Goal: Find specific page/section: Find specific page/section

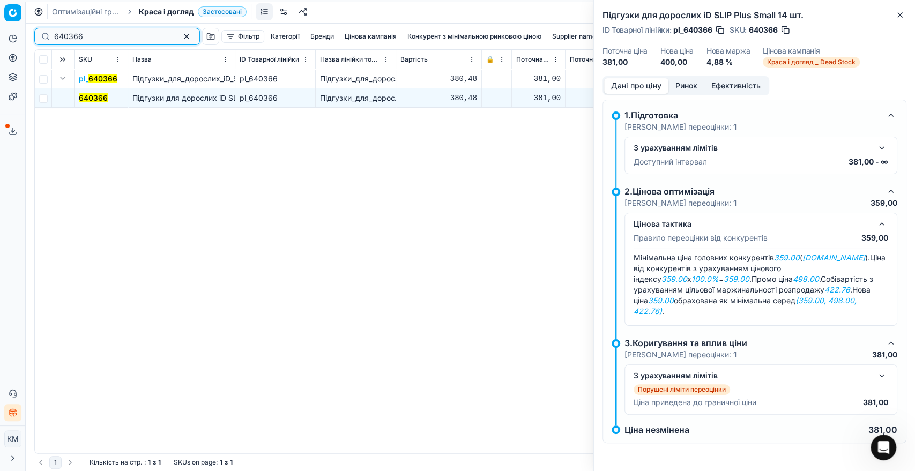
drag, startPoint x: 0, startPoint y: 0, endPoint x: 55, endPoint y: 38, distance: 66.3
click at [55, 38] on input "640366" at bounding box center [112, 36] width 117 height 11
drag, startPoint x: 63, startPoint y: 33, endPoint x: 49, endPoint y: 34, distance: 14.0
click at [49, 34] on div "640366" at bounding box center [117, 36] width 166 height 17
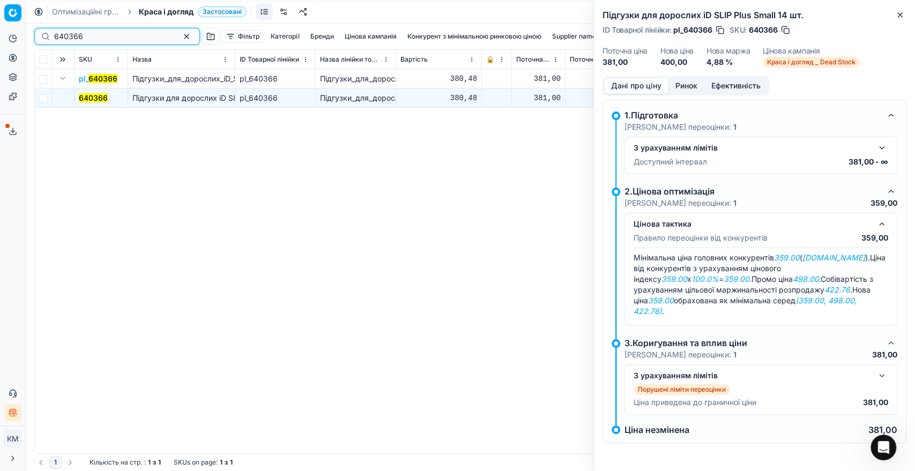
drag, startPoint x: 87, startPoint y: 35, endPoint x: 45, endPoint y: 36, distance: 41.8
click at [45, 36] on div "640366" at bounding box center [117, 36] width 166 height 17
paste input "314220"
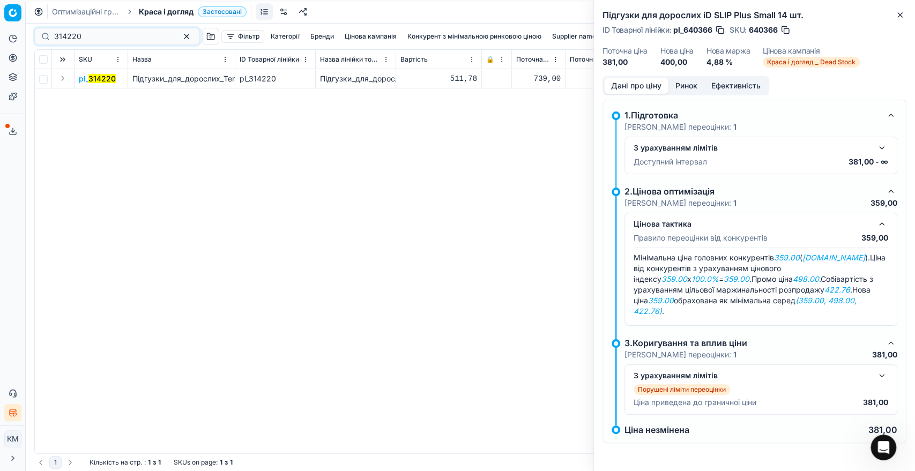
click at [61, 78] on button "Expand" at bounding box center [62, 78] width 13 height 13
click at [98, 100] on mark "314220" at bounding box center [92, 97] width 27 height 9
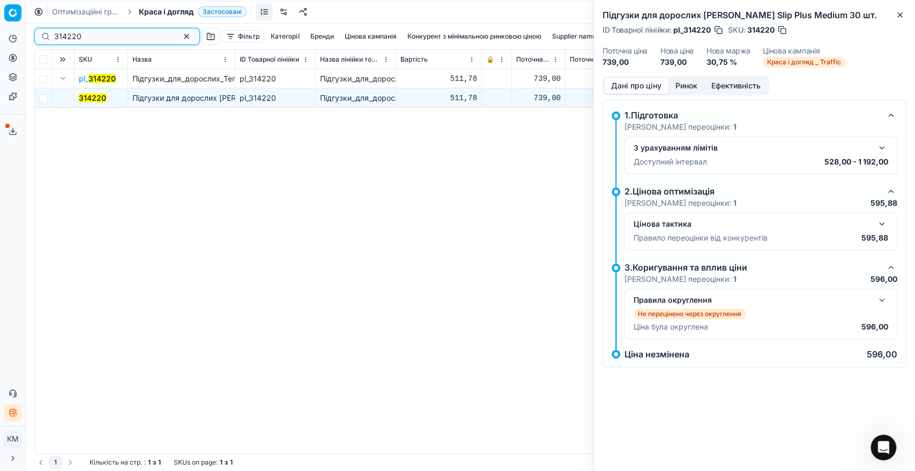
drag, startPoint x: 94, startPoint y: 38, endPoint x: 47, endPoint y: 35, distance: 47.8
click at [47, 35] on div "314220" at bounding box center [117, 36] width 166 height 17
paste input "549955"
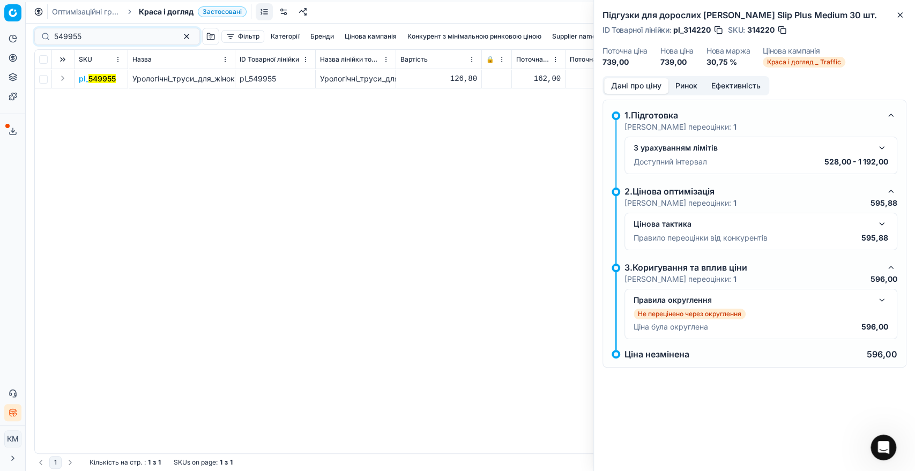
click at [59, 77] on button "Expand" at bounding box center [62, 78] width 13 height 13
click at [93, 99] on mark "549955" at bounding box center [92, 97] width 27 height 9
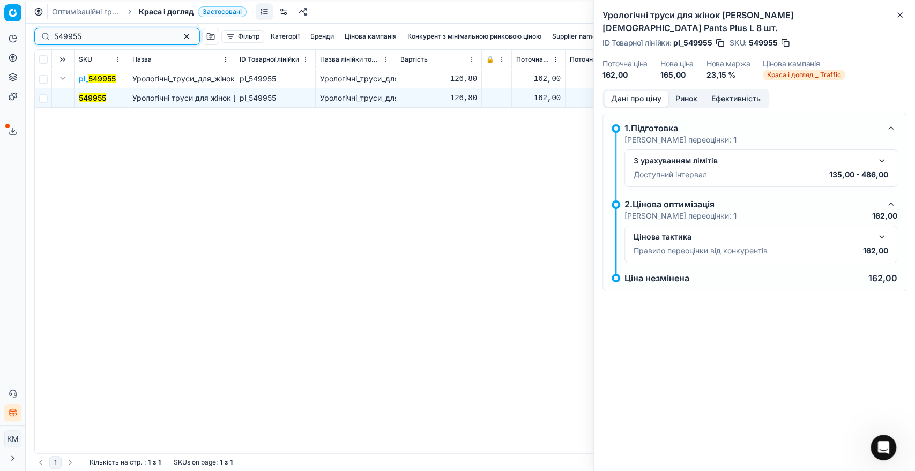
drag, startPoint x: 51, startPoint y: 34, endPoint x: 39, endPoint y: 34, distance: 12.3
click at [39, 34] on div "549955" at bounding box center [117, 36] width 166 height 17
paste input "34693"
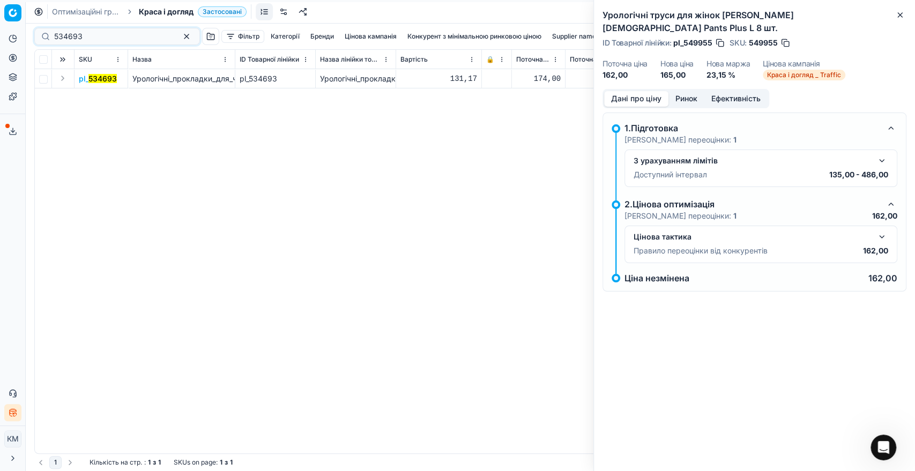
click at [61, 77] on button "Expand" at bounding box center [62, 78] width 13 height 13
click at [87, 100] on mark "534693" at bounding box center [93, 97] width 28 height 9
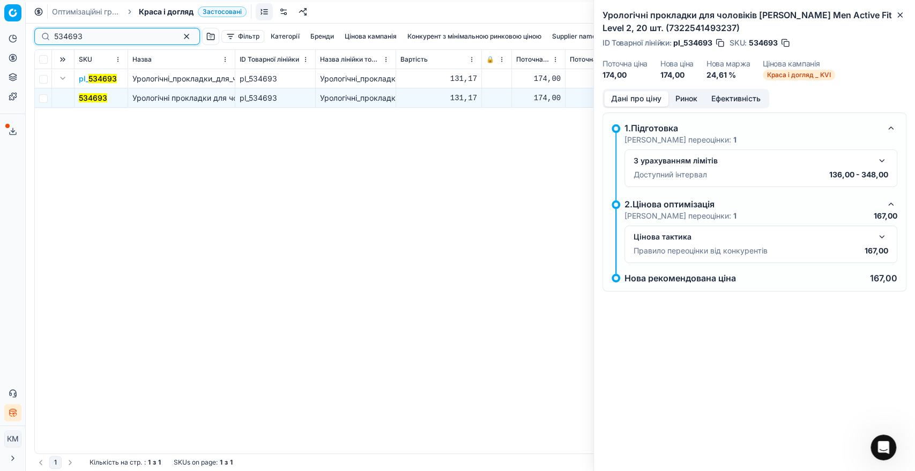
drag, startPoint x: 95, startPoint y: 31, endPoint x: 39, endPoint y: 31, distance: 56.8
click at [39, 31] on div "534693" at bounding box center [117, 36] width 166 height 17
paste input "374088"
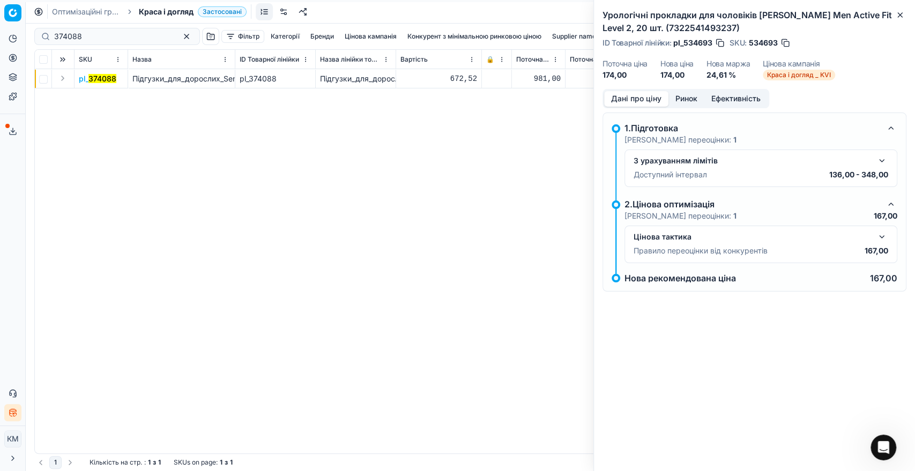
click at [55, 79] on td at bounding box center [63, 78] width 23 height 19
click at [63, 77] on button "Expand" at bounding box center [62, 78] width 13 height 13
click at [88, 93] on mark "374088" at bounding box center [93, 97] width 28 height 9
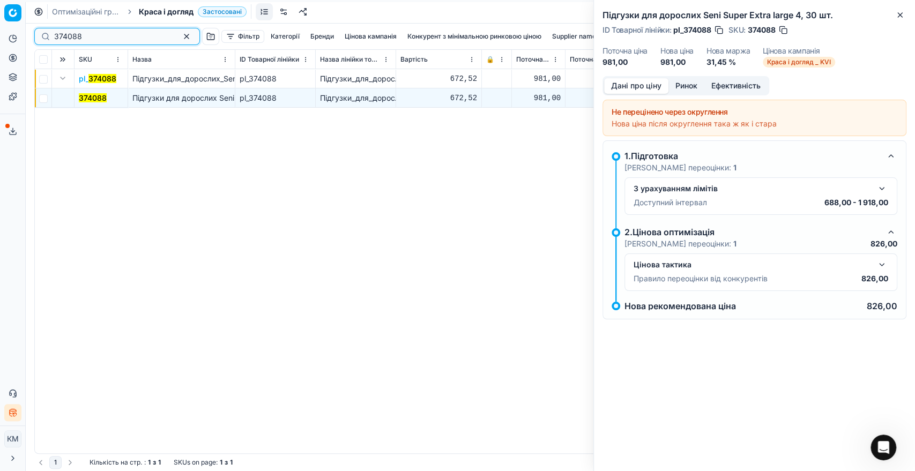
drag, startPoint x: 96, startPoint y: 35, endPoint x: 38, endPoint y: 32, distance: 58.5
click at [38, 33] on div "374088" at bounding box center [117, 36] width 166 height 17
paste input "500790"
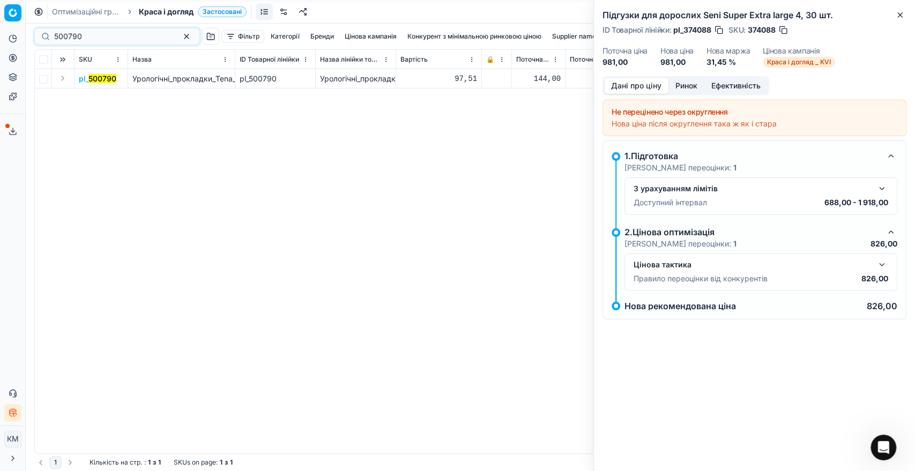
click at [64, 84] on button "Expand" at bounding box center [62, 78] width 13 height 13
click at [86, 98] on mark "500790" at bounding box center [93, 97] width 28 height 9
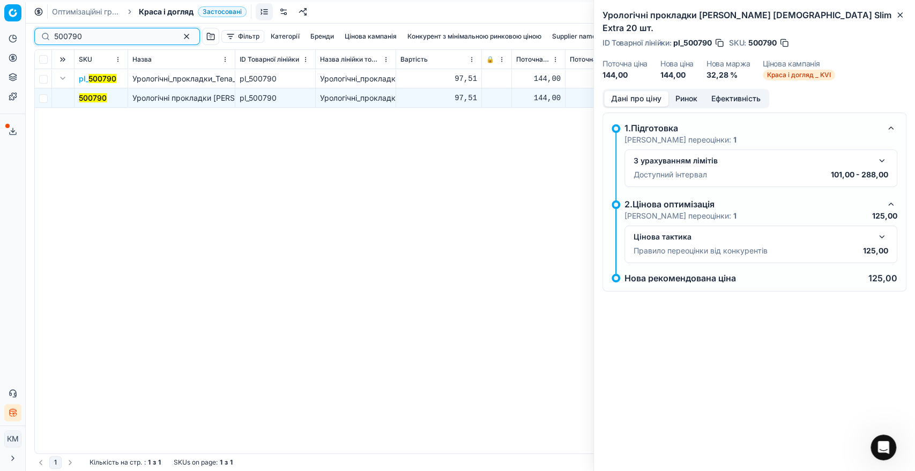
drag, startPoint x: 83, startPoint y: 34, endPoint x: 28, endPoint y: 35, distance: 54.1
click at [28, 35] on div "Pricing platform Аналітика Цінова оптимізація Асортимент продукції Шаблони Серв…" at bounding box center [457, 235] width 915 height 471
paste input "196097"
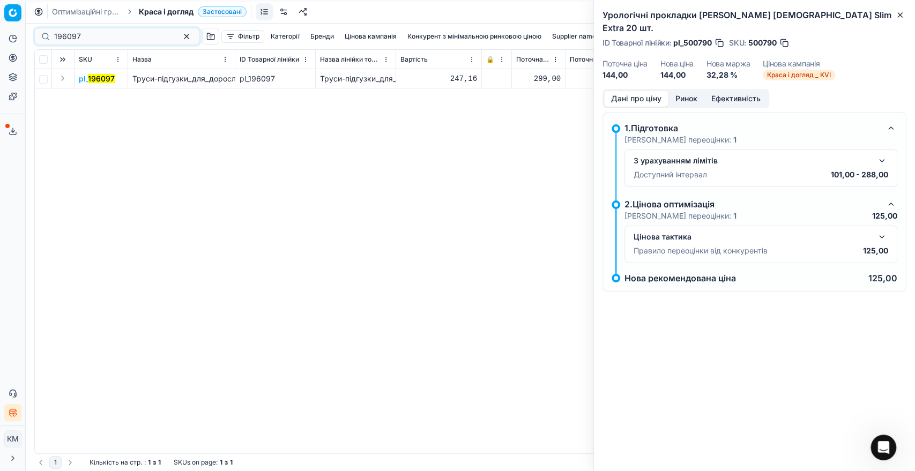
click at [63, 81] on button "Expand" at bounding box center [62, 78] width 13 height 13
click at [91, 98] on mark "196097" at bounding box center [92, 97] width 27 height 9
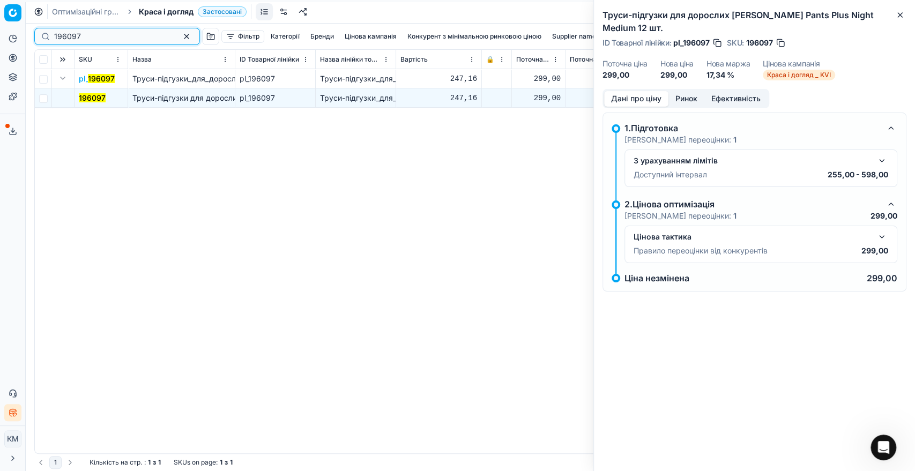
drag, startPoint x: 65, startPoint y: 38, endPoint x: 47, endPoint y: 35, distance: 18.4
click at [47, 35] on div "196097" at bounding box center [117, 36] width 166 height 17
paste input "256480"
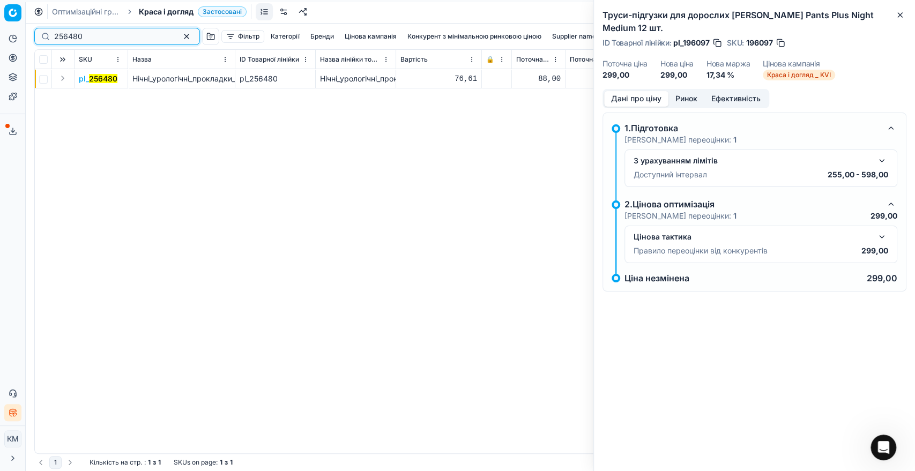
type input "256480"
click at [64, 77] on button "Expand" at bounding box center [62, 78] width 13 height 13
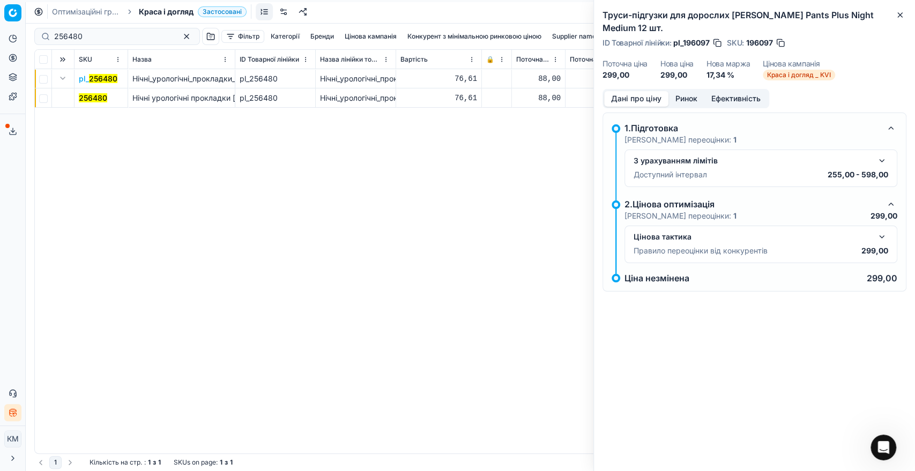
click at [99, 96] on mark "256480" at bounding box center [93, 97] width 28 height 9
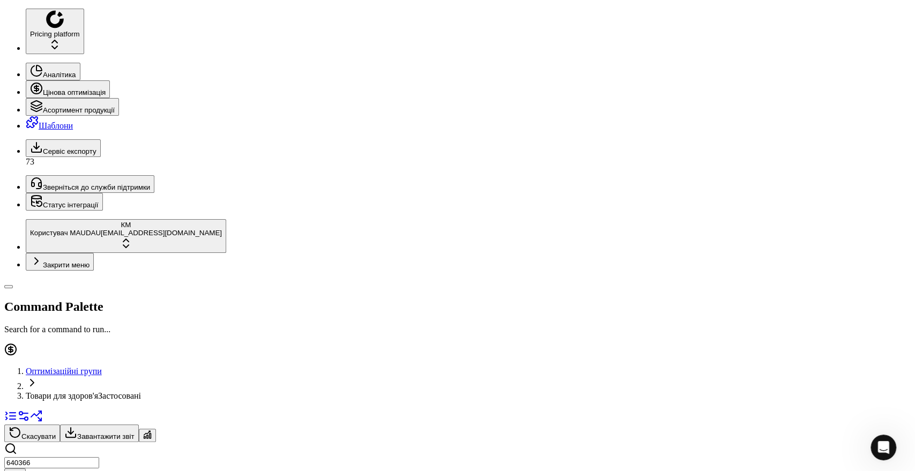
drag, startPoint x: 81, startPoint y: 38, endPoint x: 34, endPoint y: 38, distance: 47.2
click at [34, 442] on div "640366" at bounding box center [457, 464] width 906 height 44
type input "1202594"
